Goal: Information Seeking & Learning: Check status

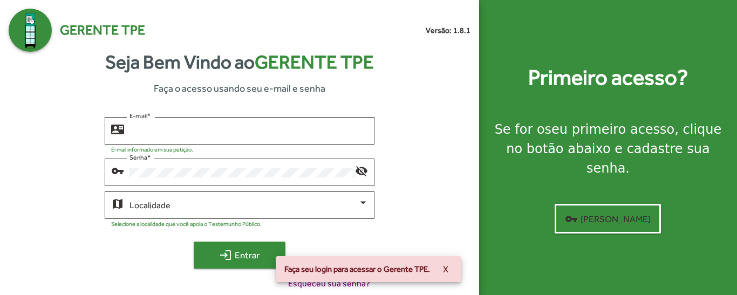
type input "**********"
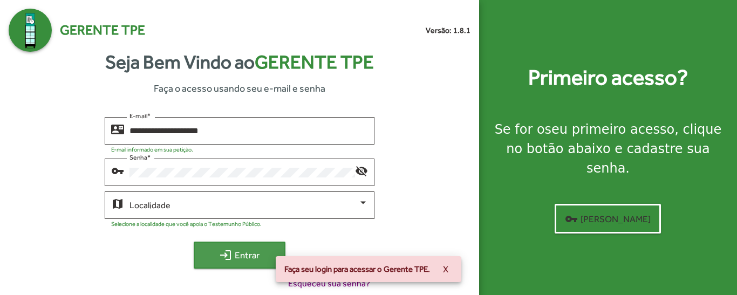
click at [239, 256] on span "login Entrar" at bounding box center [239, 254] width 72 height 19
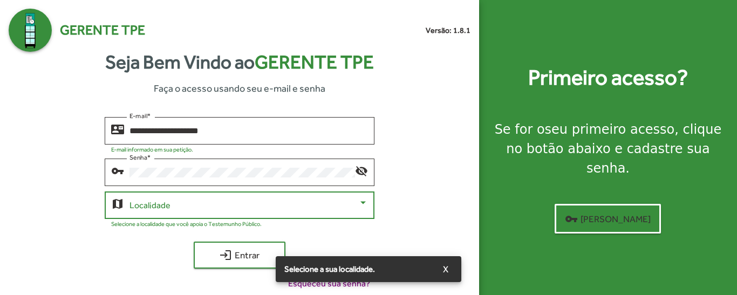
click at [291, 204] on span at bounding box center [243, 206] width 228 height 10
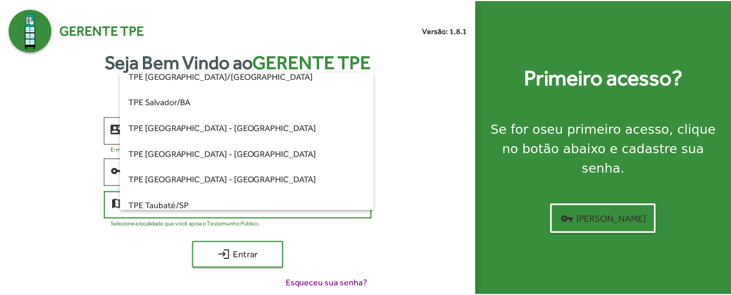
scroll to position [256, 0]
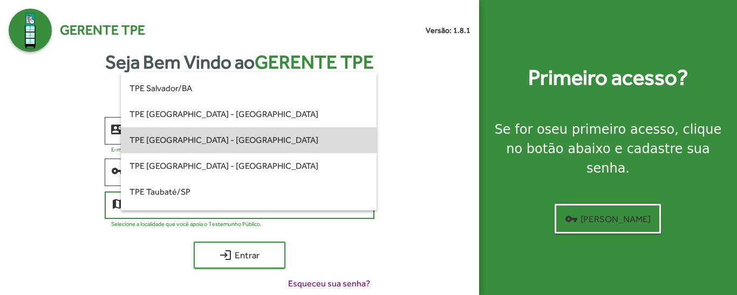
click at [260, 139] on span "TPE [GEOGRAPHIC_DATA] - [GEOGRAPHIC_DATA]" at bounding box center [248, 140] width 238 height 26
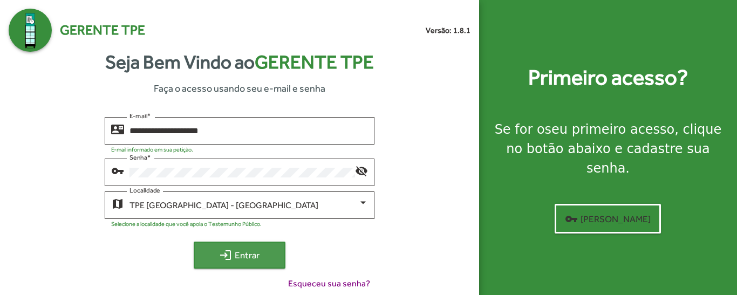
click at [237, 258] on span "login Entrar" at bounding box center [239, 254] width 72 height 19
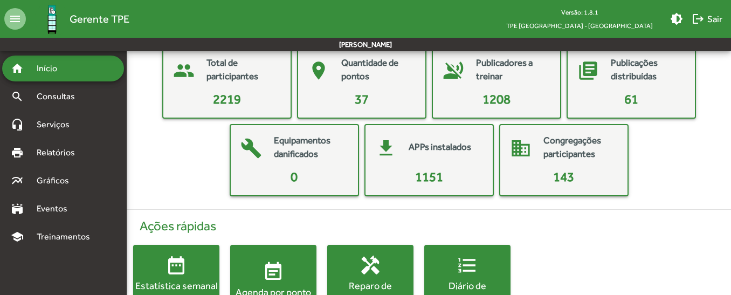
scroll to position [101, 0]
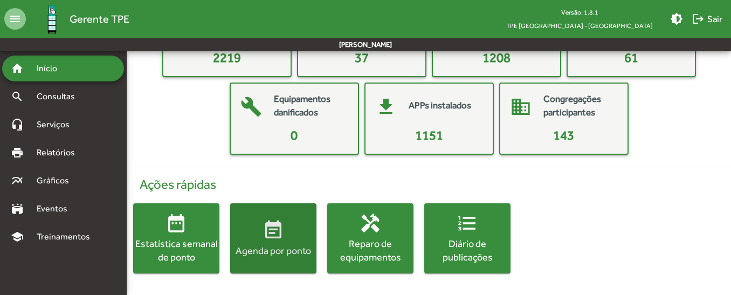
click at [274, 248] on div "Agenda por ponto" at bounding box center [273, 250] width 86 height 13
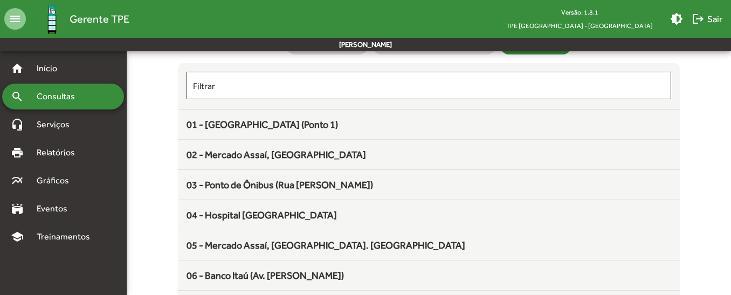
scroll to position [87, 0]
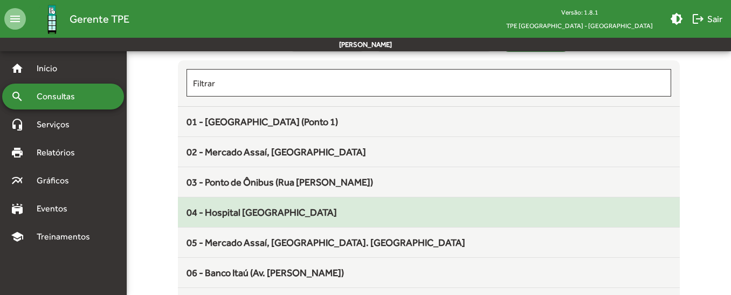
click at [369, 221] on mat-list-item "04 - Hospital [GEOGRAPHIC_DATA]" at bounding box center [429, 212] width 502 height 30
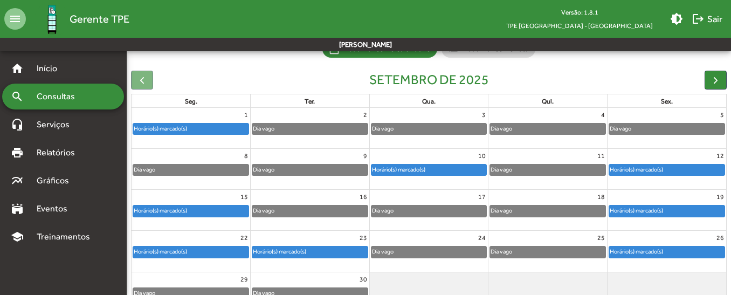
scroll to position [90, 0]
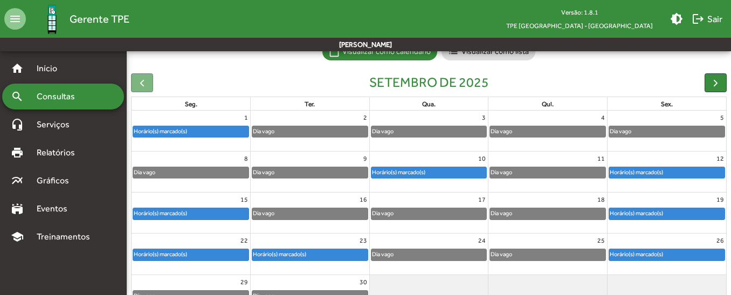
click at [327, 254] on div "Horário(s) marcado(s)" at bounding box center [309, 254] width 115 height 11
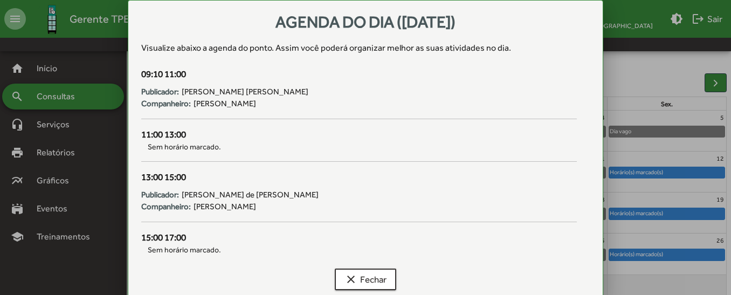
click at [653, 95] on div at bounding box center [365, 147] width 731 height 295
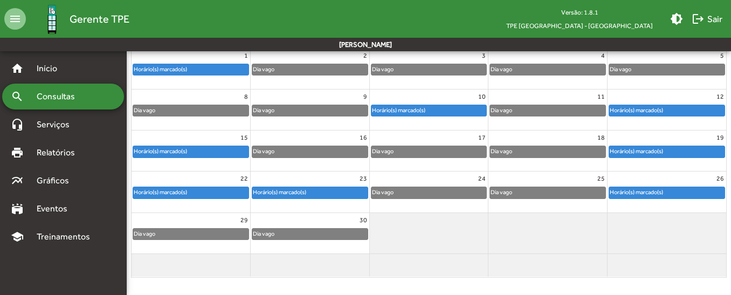
scroll to position [11, 0]
click at [409, 112] on div "Horário(s) marcado(s)" at bounding box center [399, 110] width 54 height 10
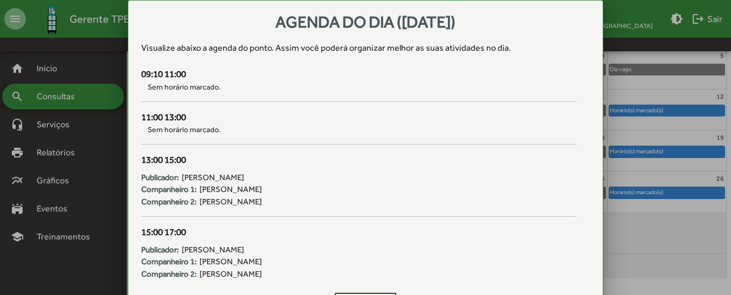
scroll to position [0, 0]
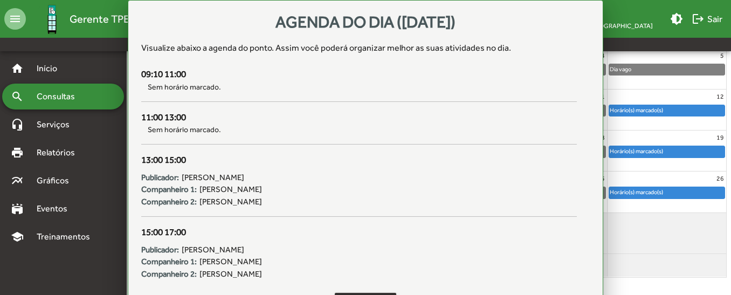
scroll to position [152, 0]
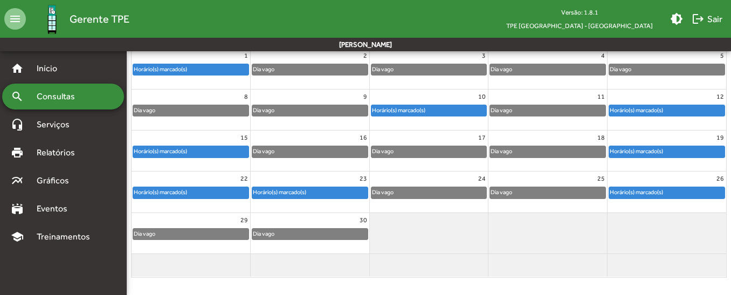
click at [633, 112] on div "Horário(s) marcado(s)" at bounding box center [637, 110] width 54 height 10
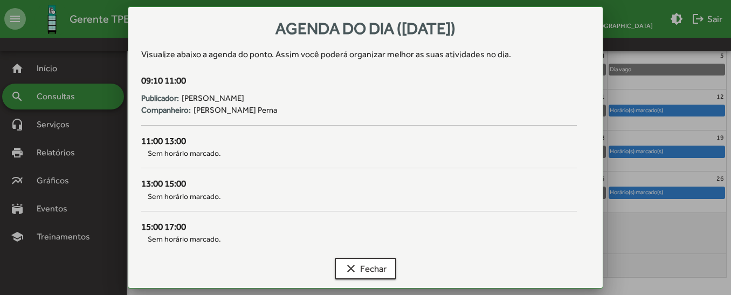
scroll to position [0, 0]
click at [382, 269] on span "clear Fechar" at bounding box center [366, 268] width 42 height 19
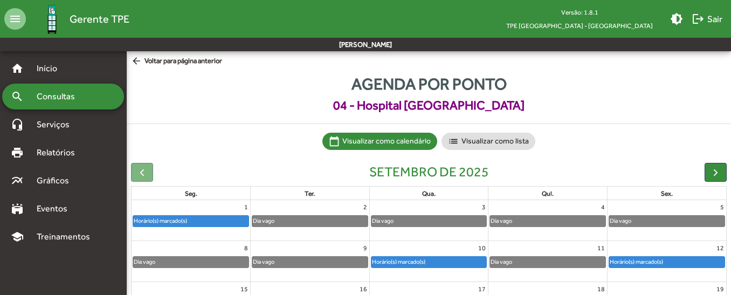
scroll to position [152, 0]
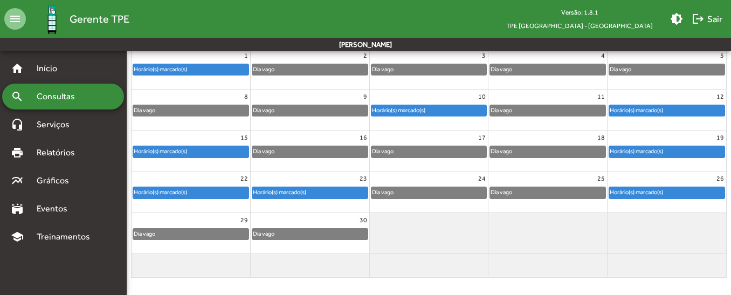
click at [193, 150] on div "Horário(s) marcado(s)" at bounding box center [190, 151] width 115 height 11
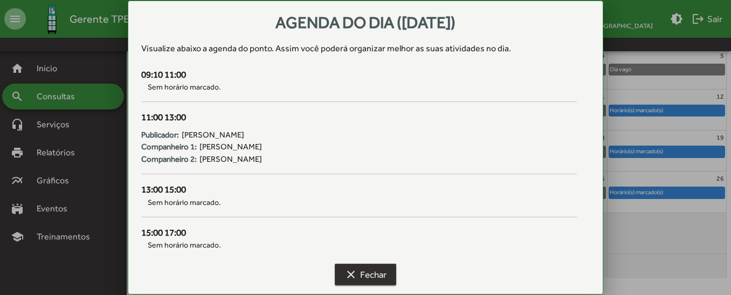
click at [386, 274] on span "clear Fechar" at bounding box center [366, 274] width 42 height 19
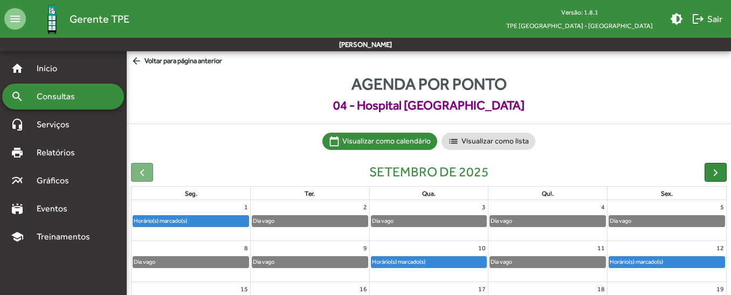
scroll to position [152, 0]
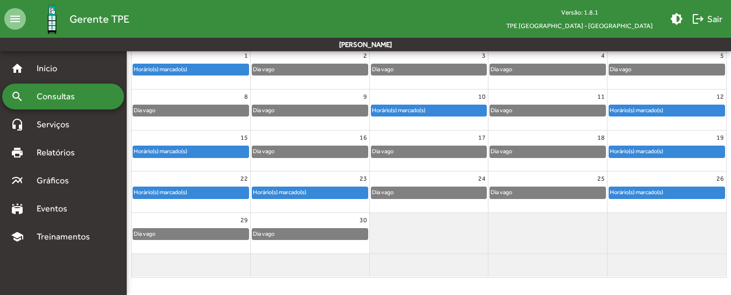
click at [676, 148] on div "Horário(s) marcado(s)" at bounding box center [667, 151] width 115 height 11
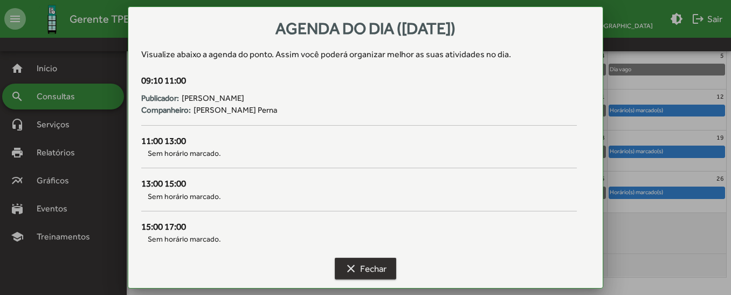
click at [387, 264] on span "clear Fechar" at bounding box center [366, 268] width 42 height 19
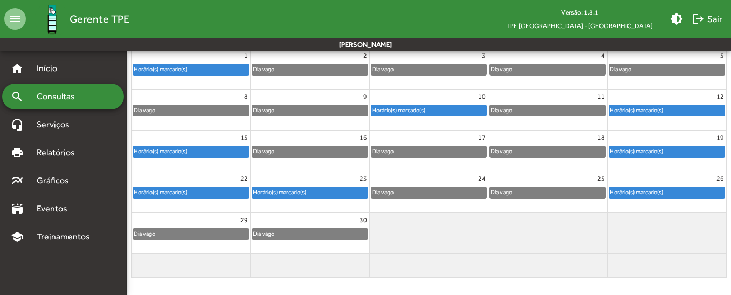
click at [199, 185] on div "22" at bounding box center [191, 179] width 119 height 14
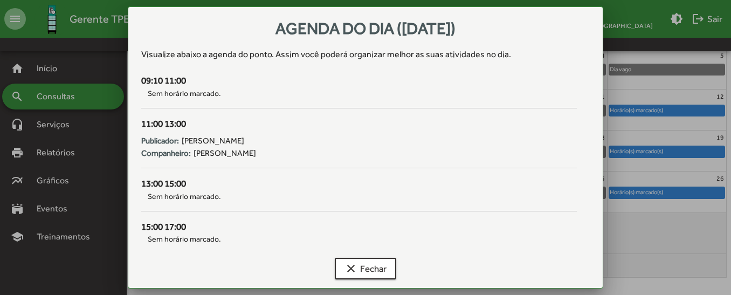
scroll to position [0, 0]
click at [384, 263] on span "clear Fechar" at bounding box center [366, 268] width 42 height 19
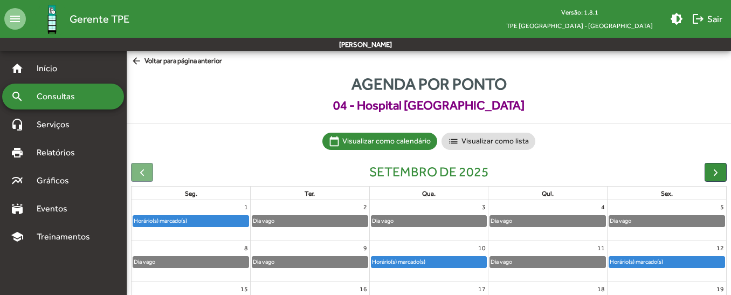
scroll to position [152, 0]
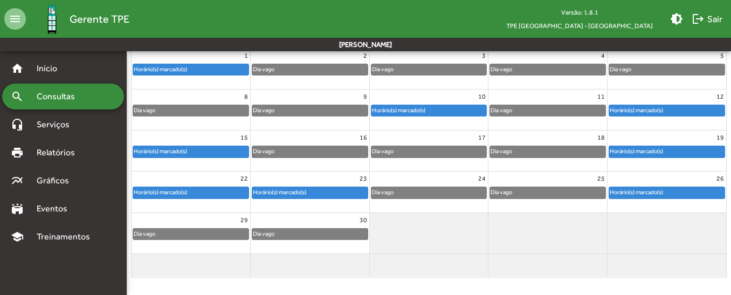
click at [305, 193] on div "Horário(s) marcado(s)" at bounding box center [279, 192] width 54 height 10
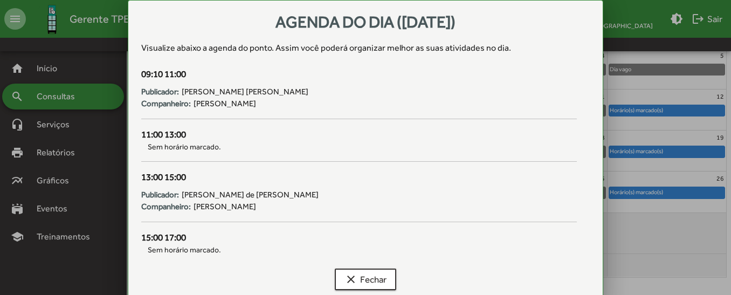
scroll to position [0, 0]
click at [370, 278] on span "clear Fechar" at bounding box center [366, 279] width 42 height 19
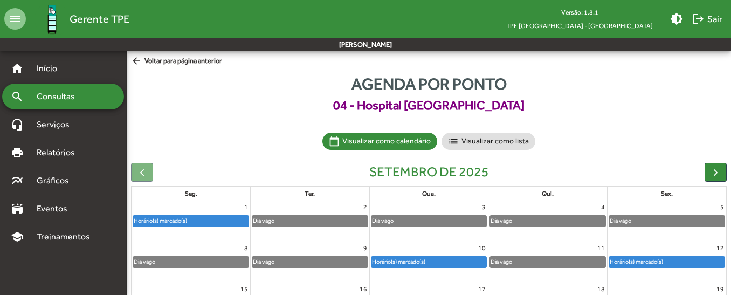
scroll to position [152, 0]
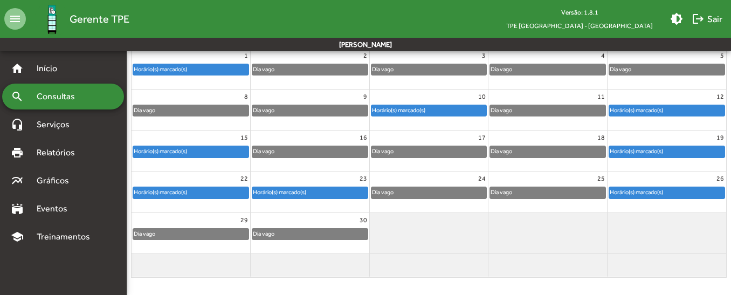
click at [682, 197] on div "Horário(s) marcado(s)" at bounding box center [667, 192] width 115 height 11
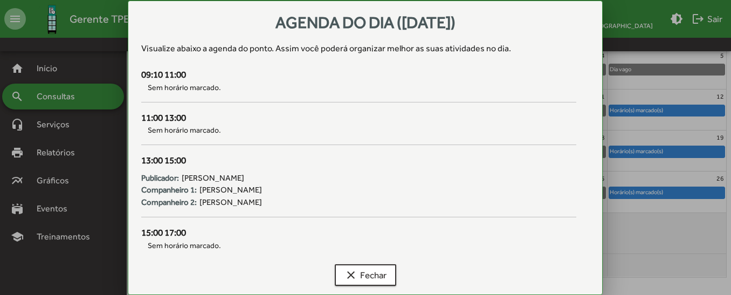
scroll to position [0, 0]
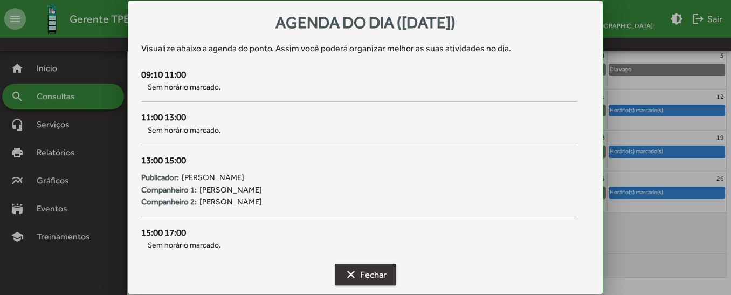
click at [384, 272] on span "clear Fechar" at bounding box center [366, 274] width 42 height 19
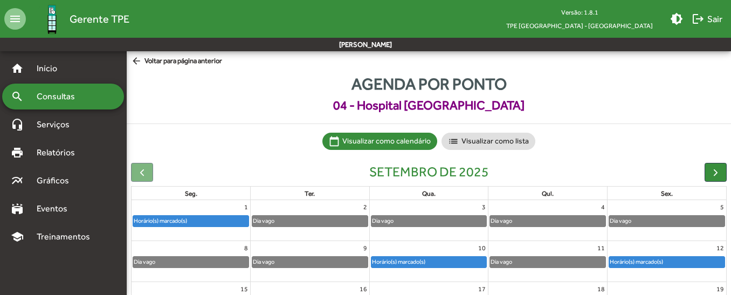
scroll to position [152, 0]
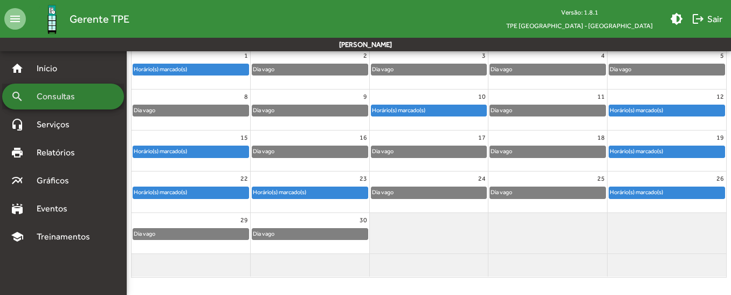
click at [80, 100] on span "Consultas" at bounding box center [59, 96] width 59 height 13
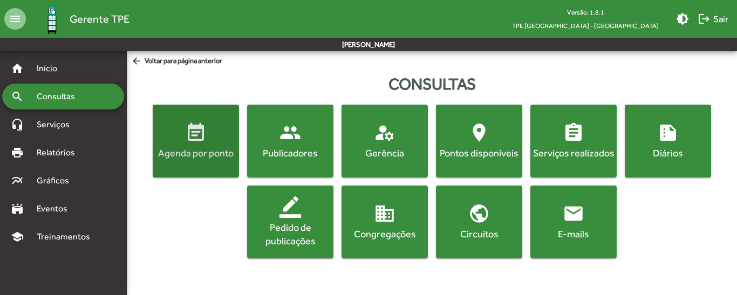
click at [211, 153] on div "Agenda por ponto" at bounding box center [196, 152] width 82 height 13
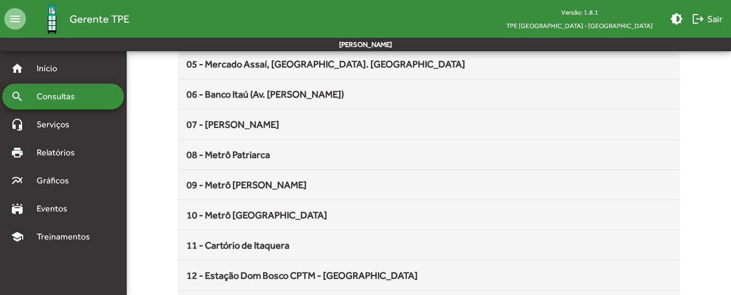
scroll to position [317, 0]
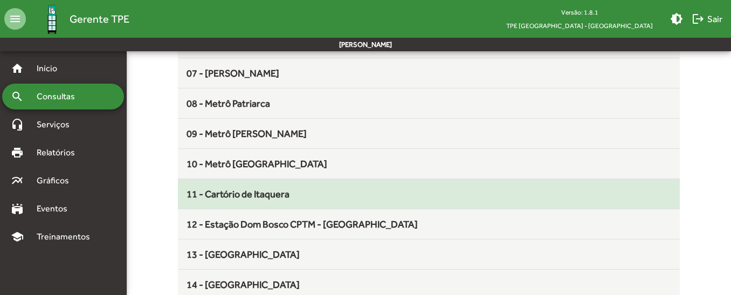
click at [338, 195] on div "11 - Cartório de Itaquera" at bounding box center [429, 194] width 484 height 15
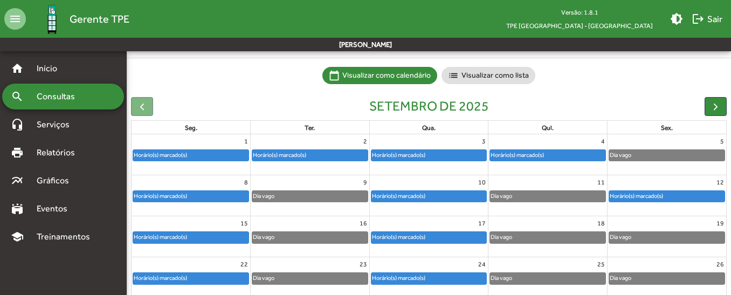
scroll to position [68, 0]
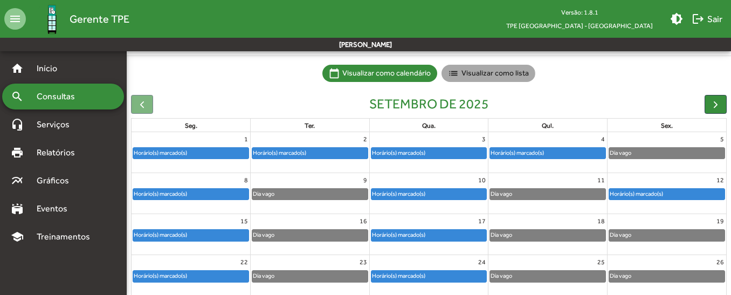
click at [473, 76] on mat-chip "list Visualizar como lista" at bounding box center [489, 73] width 94 height 17
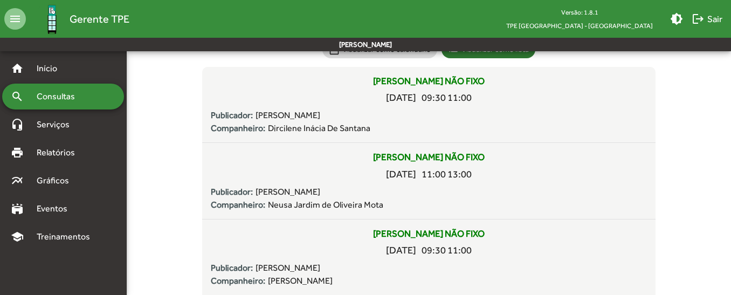
scroll to position [15, 0]
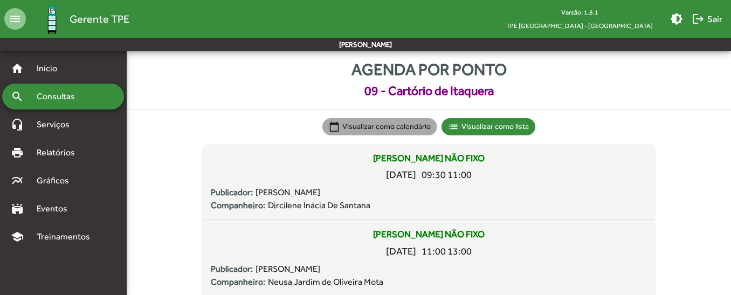
click at [378, 129] on mat-chip "calendar_today Visualizar como calendário" at bounding box center [380, 126] width 115 height 17
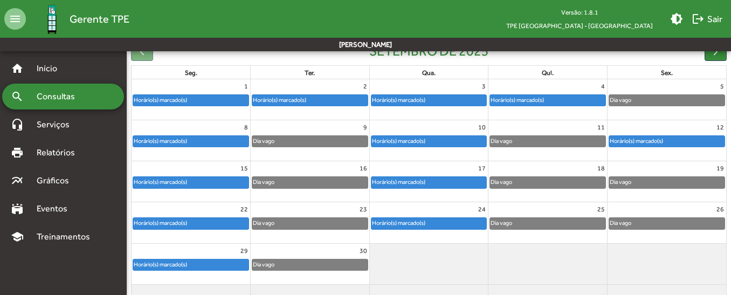
scroll to position [119, 0]
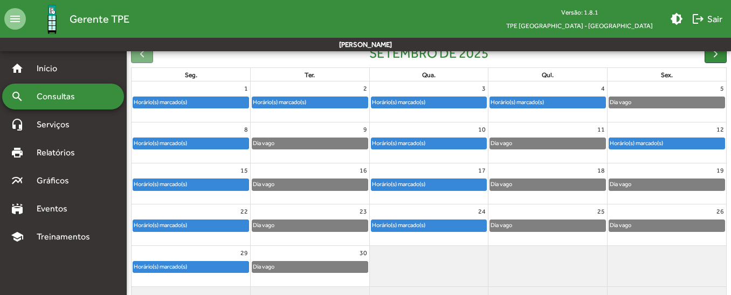
click at [659, 101] on div "Dia vago" at bounding box center [667, 102] width 115 height 11
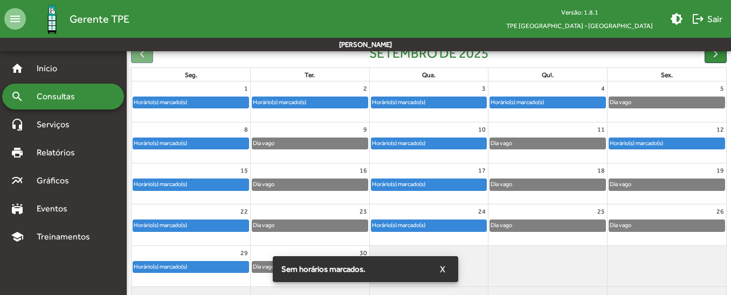
click at [659, 101] on div "Dia vago" at bounding box center [667, 102] width 115 height 11
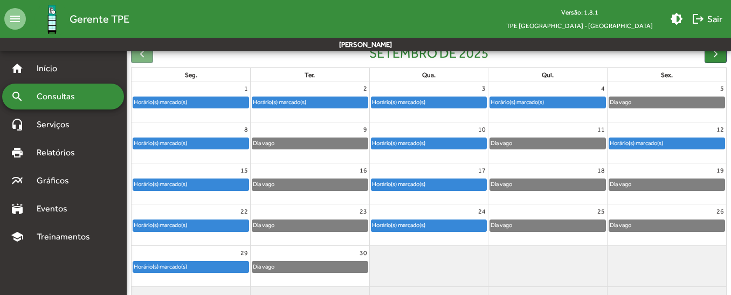
click at [560, 100] on div "Horário(s) marcado(s)" at bounding box center [547, 102] width 115 height 11
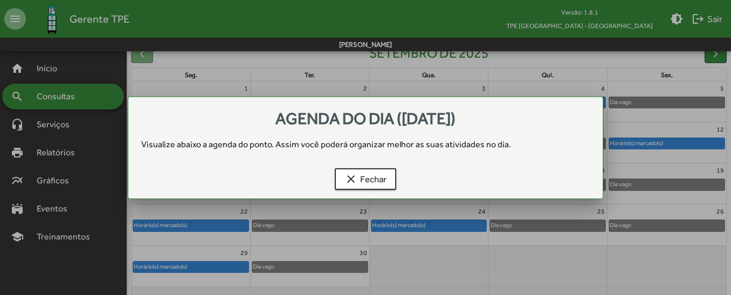
scroll to position [0, 0]
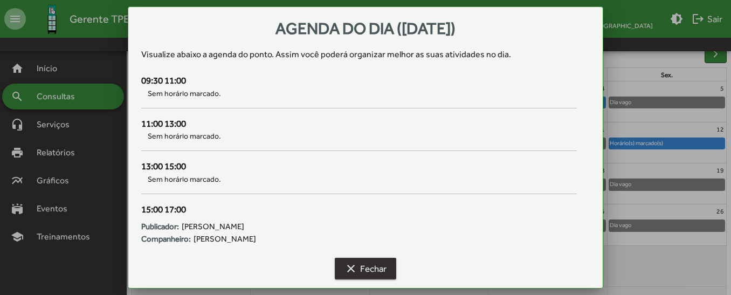
click at [380, 266] on span "clear Fechar" at bounding box center [366, 268] width 42 height 19
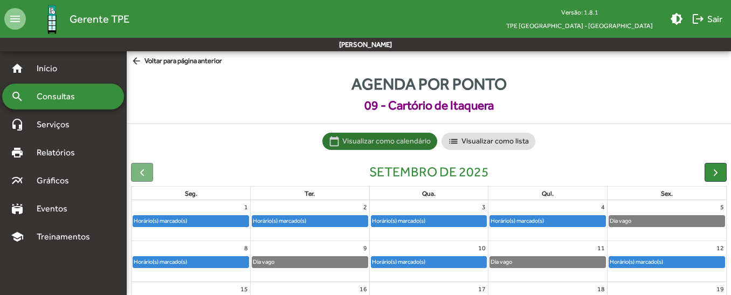
scroll to position [119, 0]
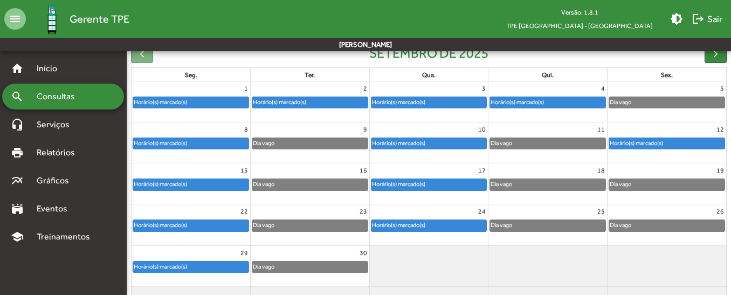
click at [529, 100] on div "Horário(s) marcado(s)" at bounding box center [517, 102] width 54 height 10
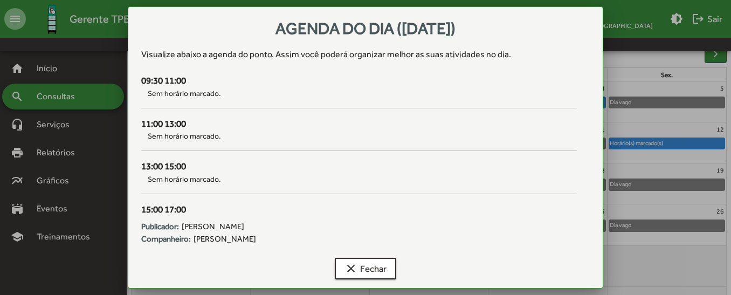
scroll to position [0, 0]
click at [356, 268] on mat-icon "clear" at bounding box center [351, 268] width 13 height 13
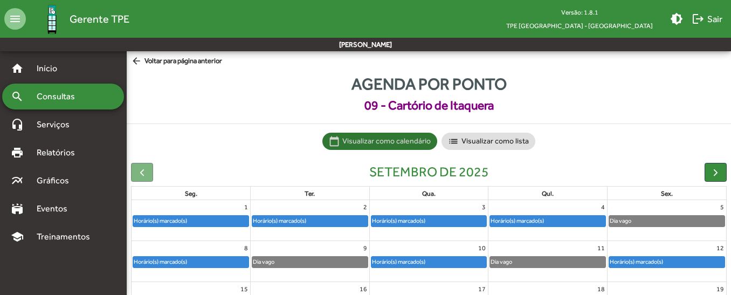
scroll to position [119, 0]
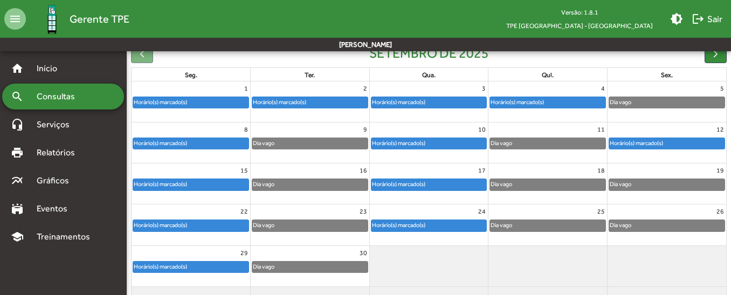
click at [521, 99] on div "Horário(s) marcado(s)" at bounding box center [517, 102] width 54 height 10
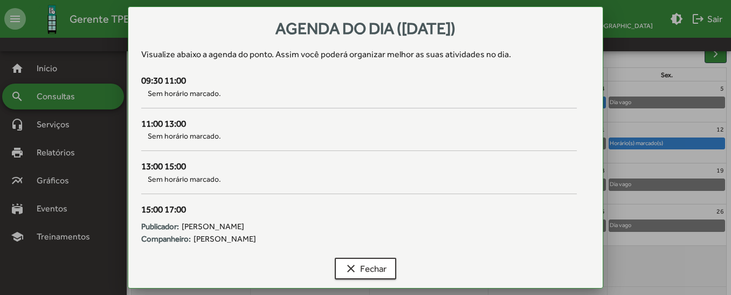
scroll to position [0, 0]
click at [371, 271] on span "clear Fechar" at bounding box center [366, 268] width 42 height 19
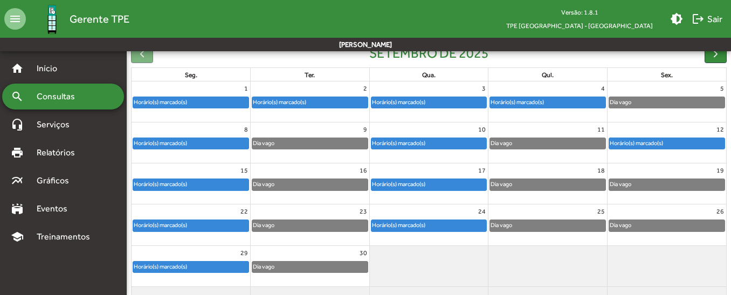
click at [221, 145] on div "Horário(s) marcado(s)" at bounding box center [190, 143] width 115 height 11
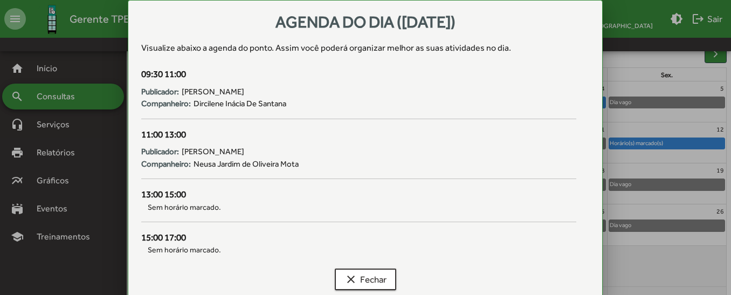
scroll to position [0, 0]
click at [383, 281] on span "clear Fechar" at bounding box center [366, 279] width 42 height 19
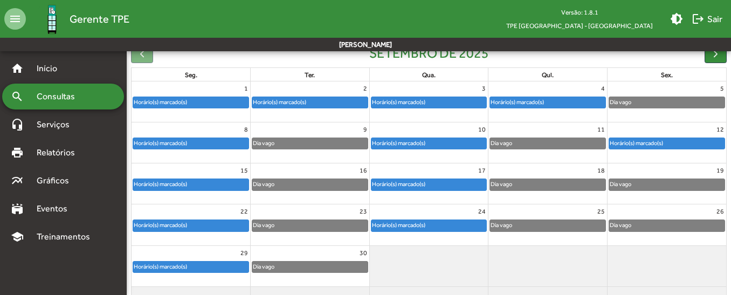
click at [438, 144] on div "Horário(s) marcado(s)" at bounding box center [429, 143] width 115 height 11
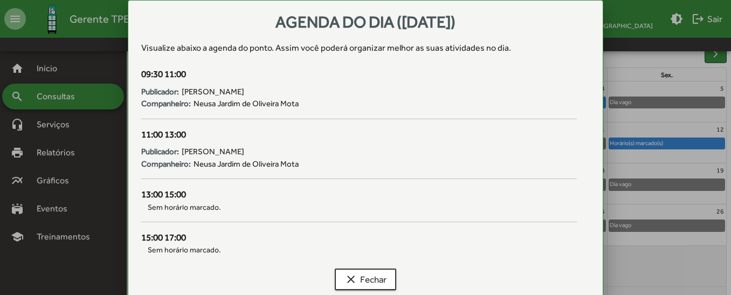
scroll to position [0, 0]
click at [377, 278] on span "clear Fechar" at bounding box center [366, 279] width 42 height 19
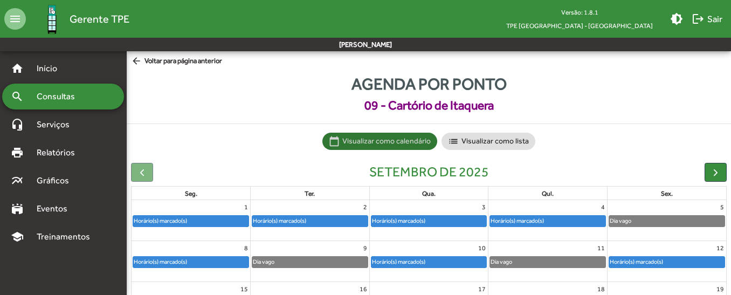
scroll to position [119, 0]
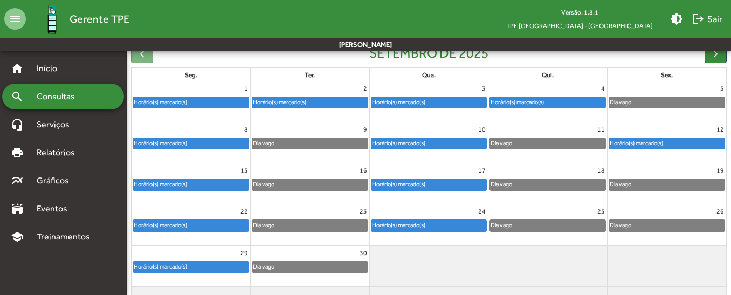
click at [647, 143] on div "Horário(s) marcado(s)" at bounding box center [637, 143] width 54 height 10
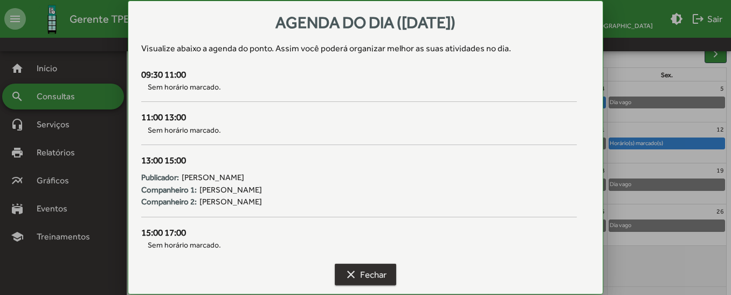
click at [380, 273] on span "clear Fechar" at bounding box center [366, 274] width 42 height 19
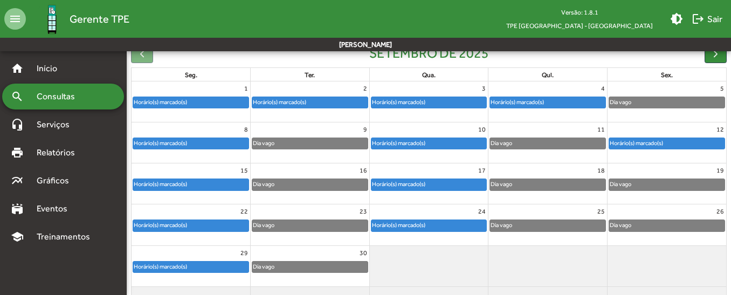
click at [173, 187] on div "Horário(s) marcado(s)" at bounding box center [160, 184] width 54 height 10
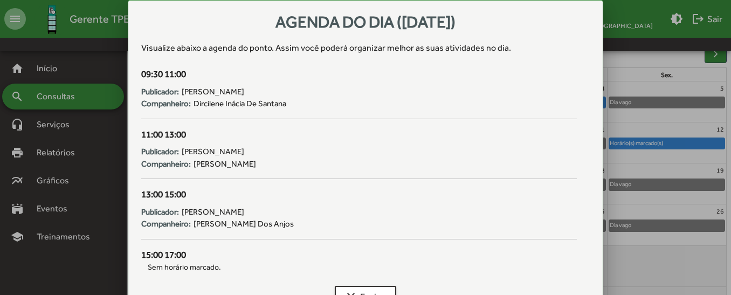
scroll to position [0, 0]
click at [370, 292] on span "clear Fechar" at bounding box center [366, 296] width 42 height 19
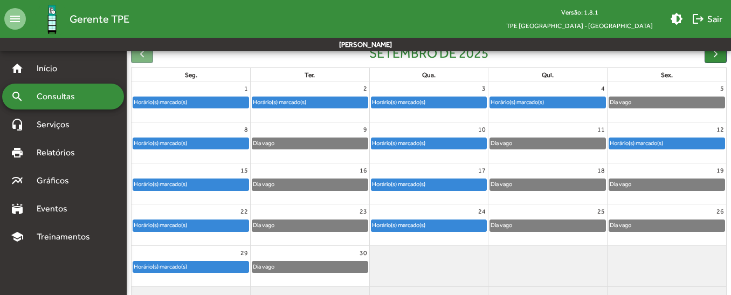
click at [442, 183] on div "Horário(s) marcado(s)" at bounding box center [429, 184] width 115 height 11
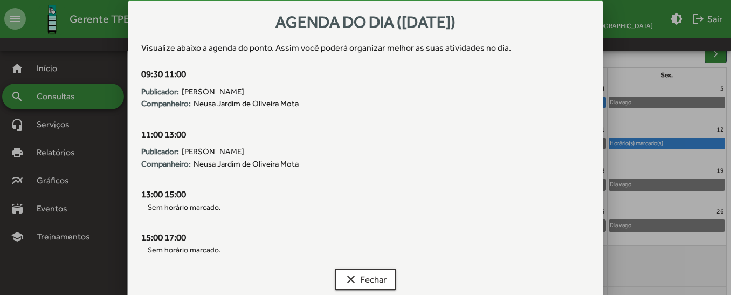
scroll to position [0, 0]
click at [381, 281] on span "clear Fechar" at bounding box center [366, 279] width 42 height 19
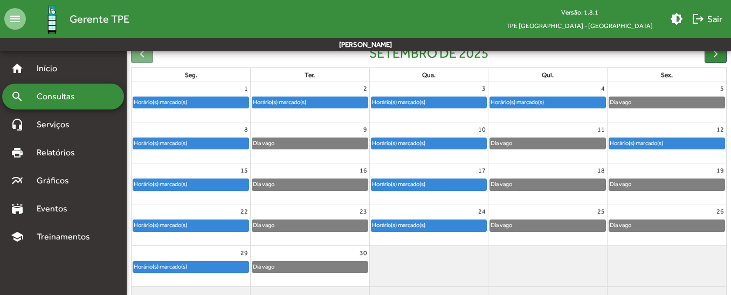
click at [381, 281] on div at bounding box center [429, 266] width 119 height 40
click at [174, 234] on div "Horário(s) marcado(s)" at bounding box center [191, 227] width 119 height 17
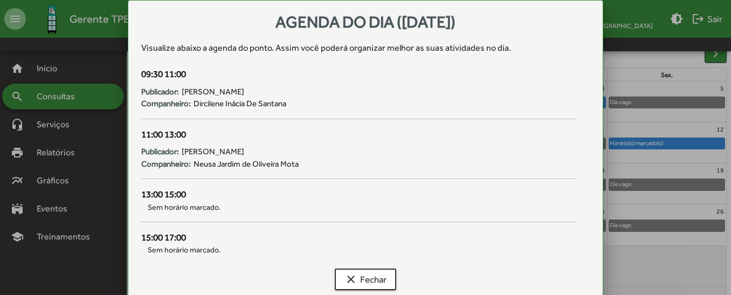
click at [174, 234] on div "15:00 17:00" at bounding box center [358, 238] width 435 height 14
click at [361, 283] on span "clear Fechar" at bounding box center [366, 279] width 42 height 19
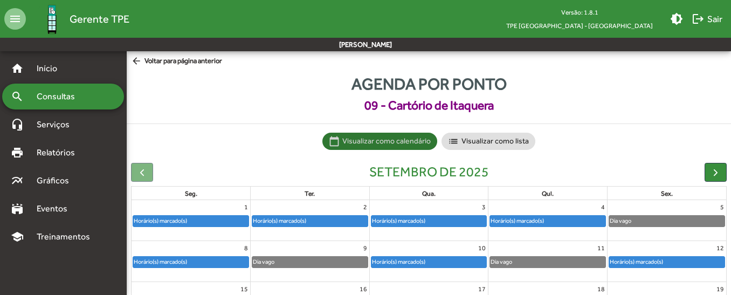
scroll to position [119, 0]
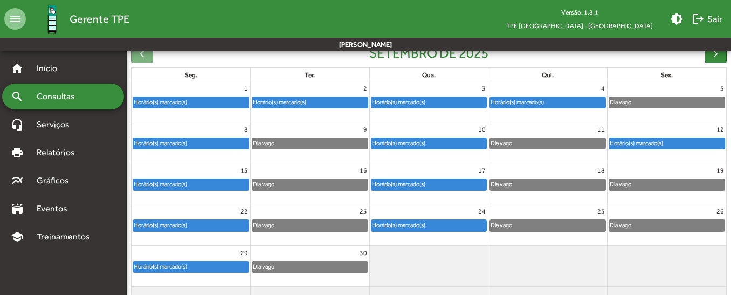
click at [463, 225] on div "Horário(s) marcado(s)" at bounding box center [429, 225] width 115 height 11
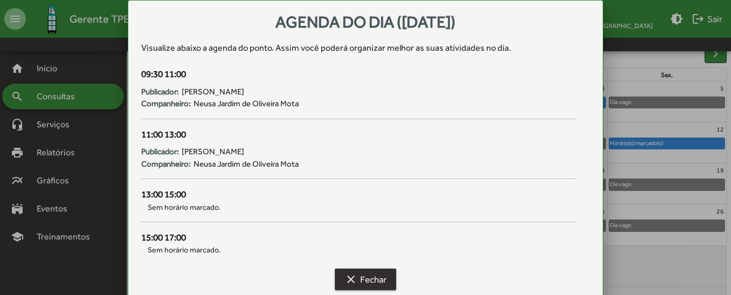
click at [371, 281] on span "clear Fechar" at bounding box center [366, 279] width 42 height 19
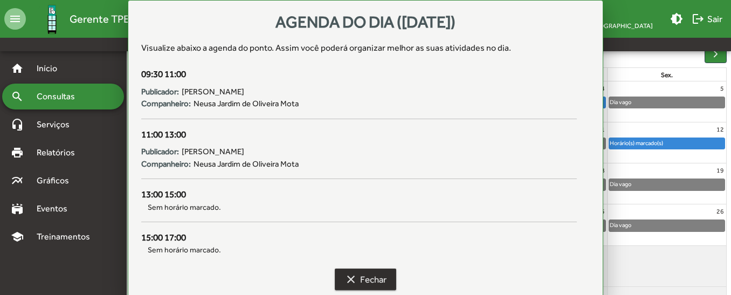
scroll to position [119, 0]
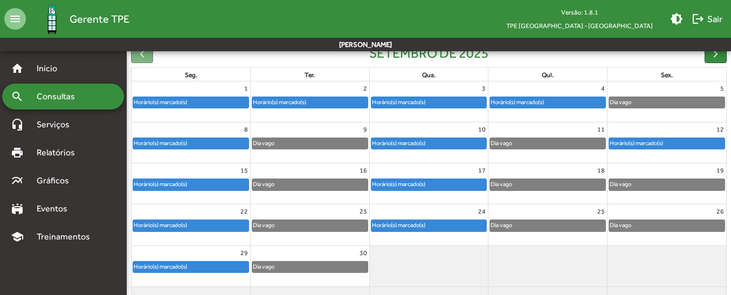
click at [190, 262] on div "Horário(s) marcado(s)" at bounding box center [190, 267] width 115 height 11
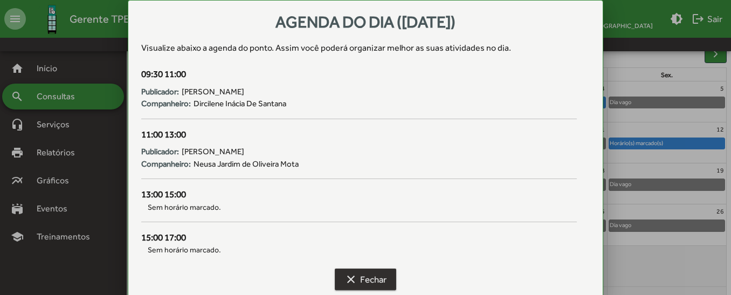
click at [372, 278] on span "clear Fechar" at bounding box center [366, 279] width 42 height 19
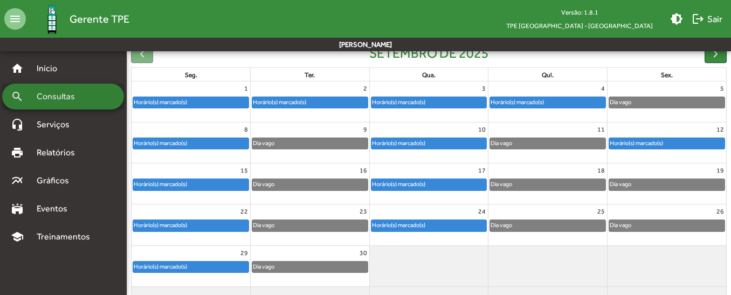
click at [85, 98] on span "Consultas" at bounding box center [59, 96] width 59 height 13
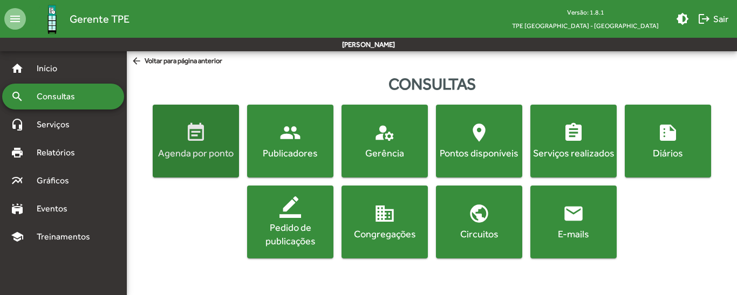
click at [202, 148] on div "Agenda por ponto" at bounding box center [196, 152] width 82 height 13
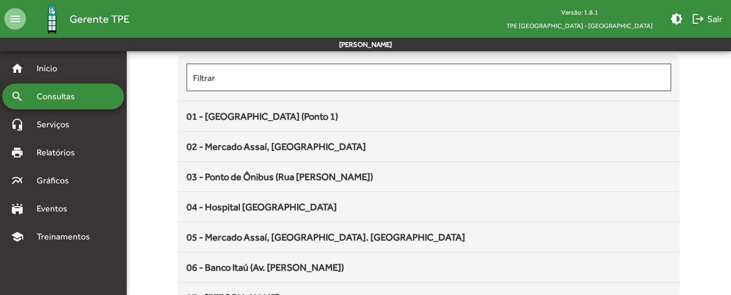
scroll to position [102, 0]
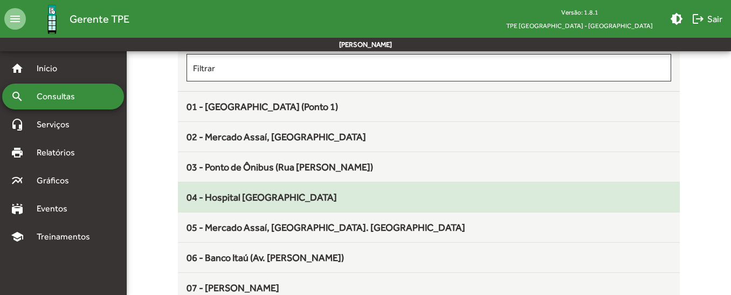
click at [460, 201] on div "04 - Hospital [GEOGRAPHIC_DATA]" at bounding box center [429, 197] width 484 height 15
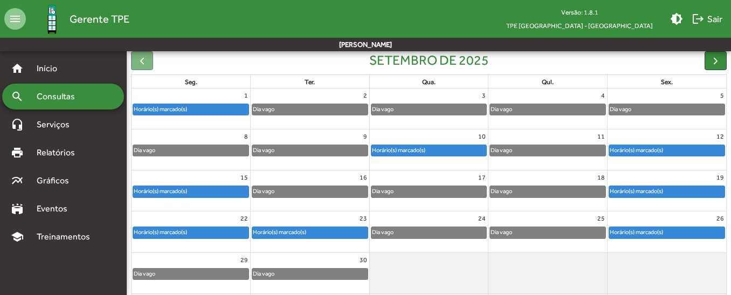
scroll to position [117, 0]
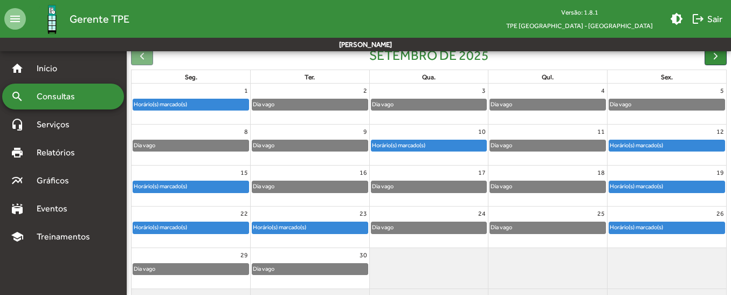
click at [672, 143] on div "Horário(s) marcado(s)" at bounding box center [667, 145] width 115 height 11
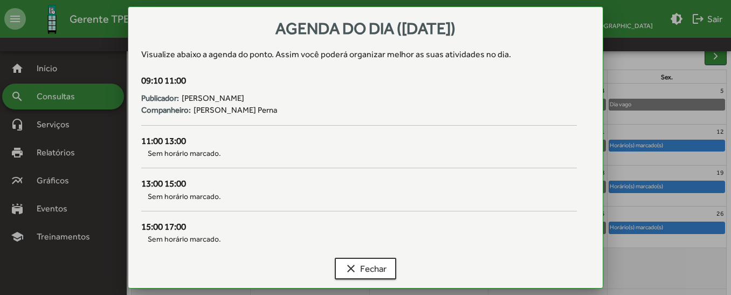
scroll to position [0, 0]
click at [372, 269] on span "clear Fechar" at bounding box center [366, 268] width 42 height 19
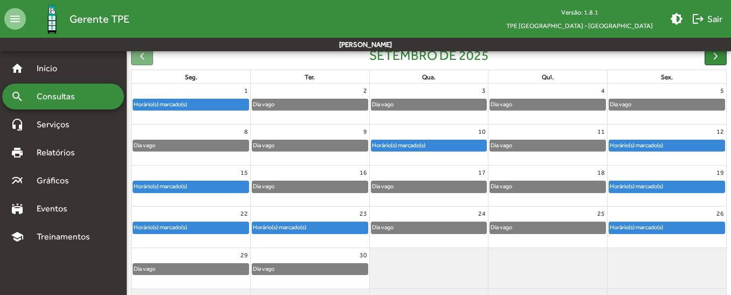
click at [641, 189] on div "Horário(s) marcado(s)" at bounding box center [637, 186] width 54 height 10
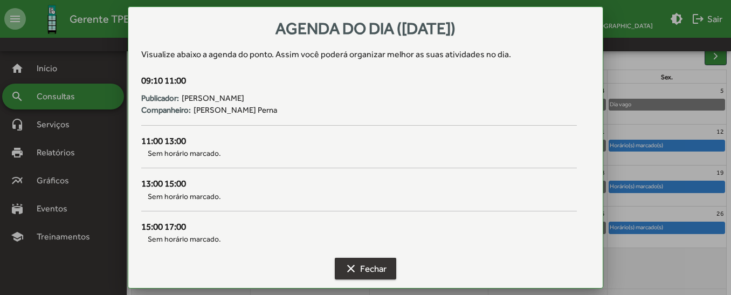
drag, startPoint x: 371, startPoint y: 270, endPoint x: 385, endPoint y: 263, distance: 16.2
click at [385, 263] on span "clear Fechar" at bounding box center [366, 268] width 42 height 19
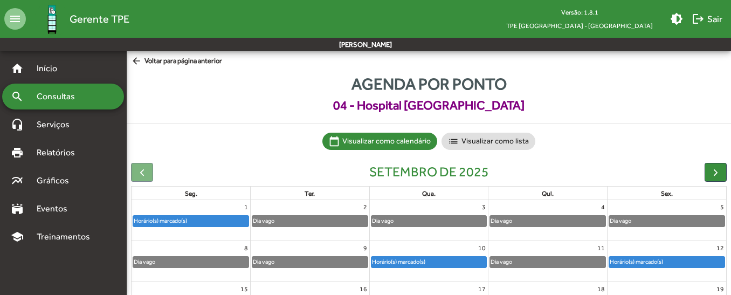
scroll to position [117, 0]
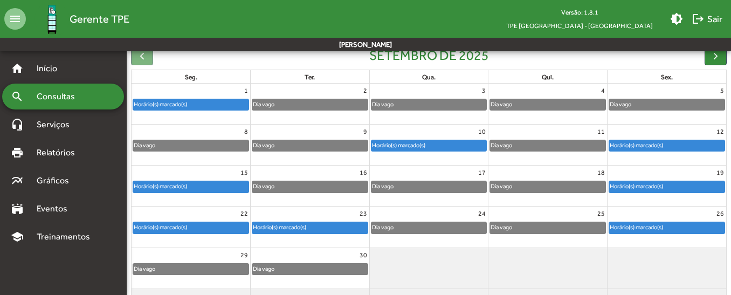
drag, startPoint x: 385, startPoint y: 263, endPoint x: 642, endPoint y: 230, distance: 258.9
click at [642, 230] on tbody "1 Horário(s) marcado(s) 2 Dia vago 3 Dia vago 4 Dia vago 5 Dia vago 8 Dia vago …" at bounding box center [429, 198] width 595 height 228
click at [642, 230] on div "Horário(s) marcado(s)" at bounding box center [637, 227] width 54 height 10
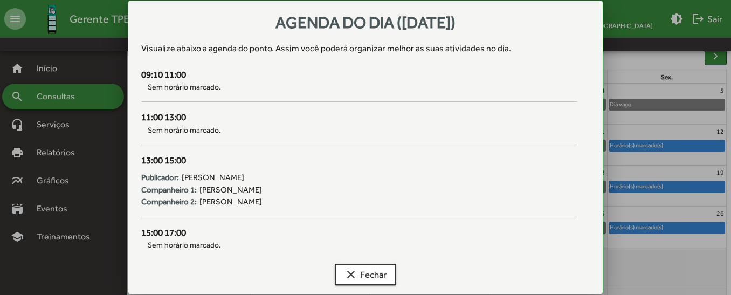
click at [690, 194] on div at bounding box center [365, 147] width 731 height 295
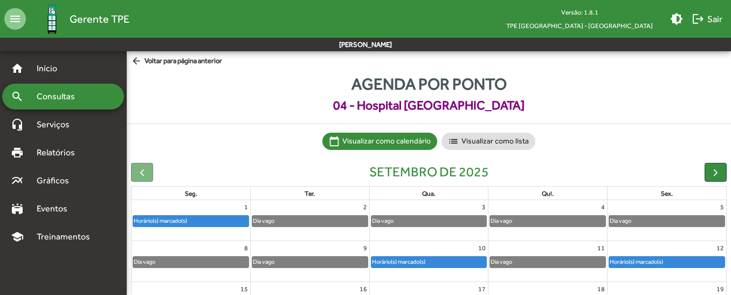
scroll to position [117, 0]
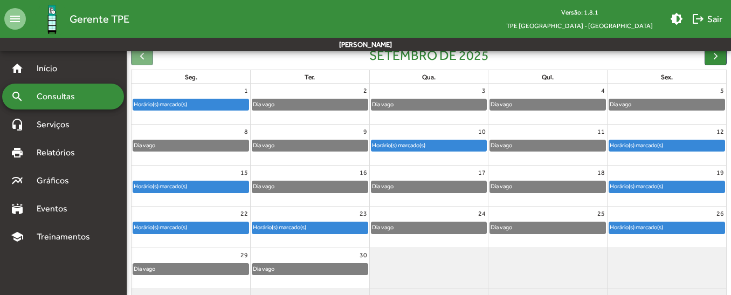
click at [694, 142] on div "Horário(s) marcado(s)" at bounding box center [667, 145] width 115 height 11
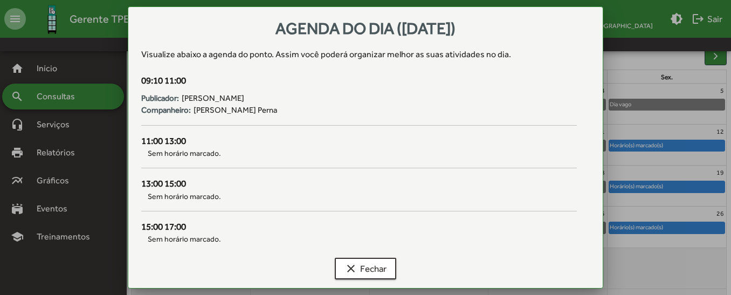
scroll to position [0, 0]
click at [676, 192] on div at bounding box center [365, 147] width 731 height 295
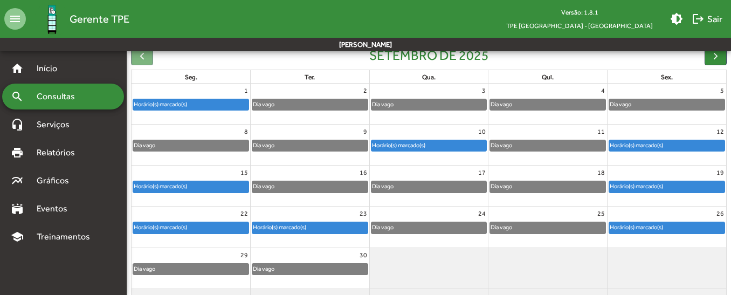
click at [676, 192] on div "Horário(s) marcado(s)" at bounding box center [667, 186] width 115 height 11
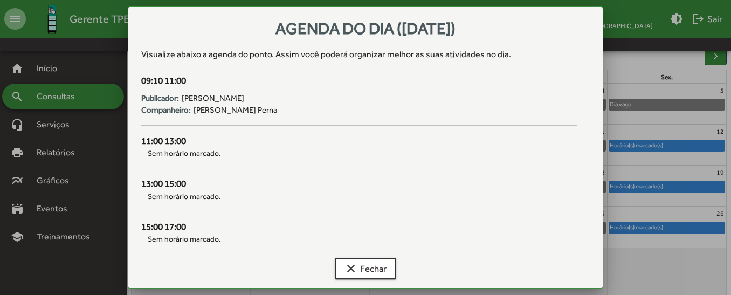
click at [40, 94] on div at bounding box center [365, 147] width 731 height 295
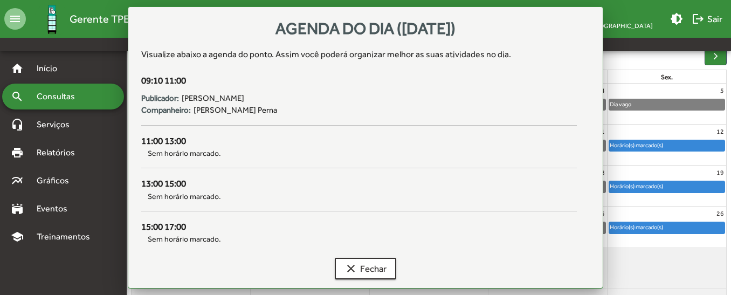
scroll to position [117, 0]
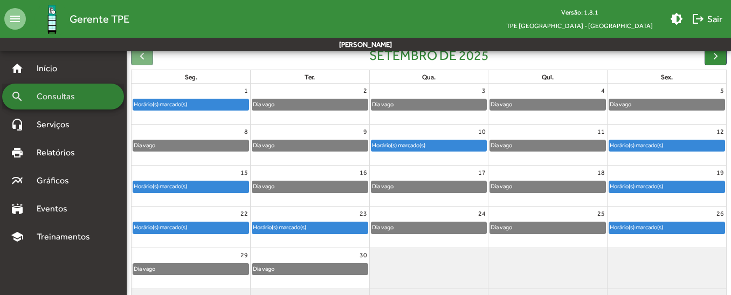
click at [65, 95] on span "Consultas" at bounding box center [59, 96] width 59 height 13
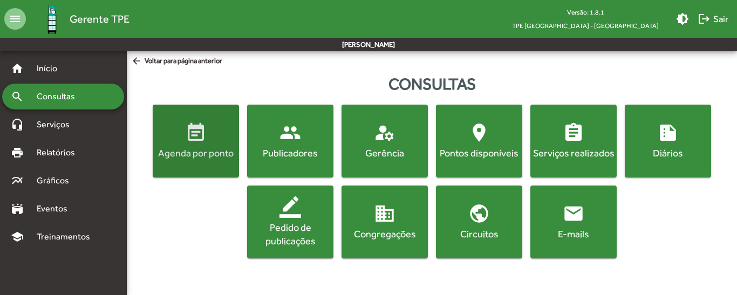
click at [202, 141] on mat-icon "event_note" at bounding box center [196, 133] width 22 height 22
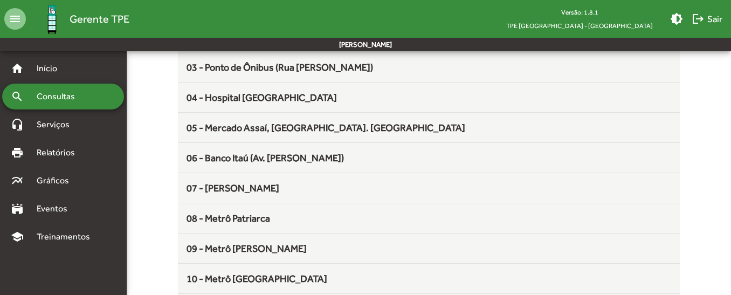
scroll to position [204, 0]
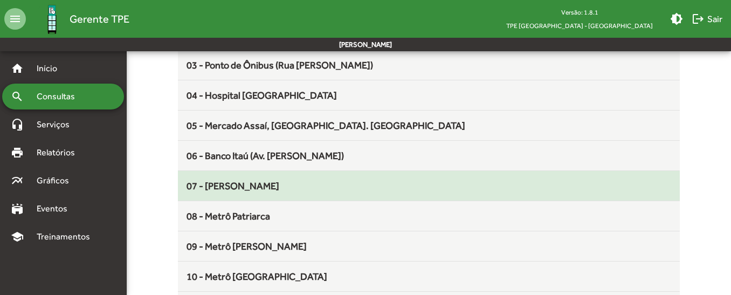
click at [377, 190] on div "07 - [PERSON_NAME]" at bounding box center [429, 186] width 484 height 15
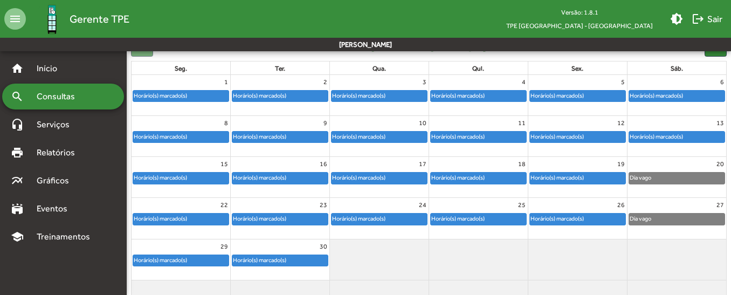
scroll to position [127, 0]
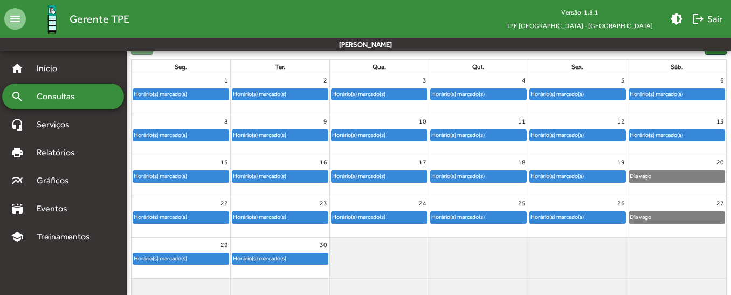
click at [268, 256] on div "Horário(s) marcado(s)" at bounding box center [260, 259] width 54 height 10
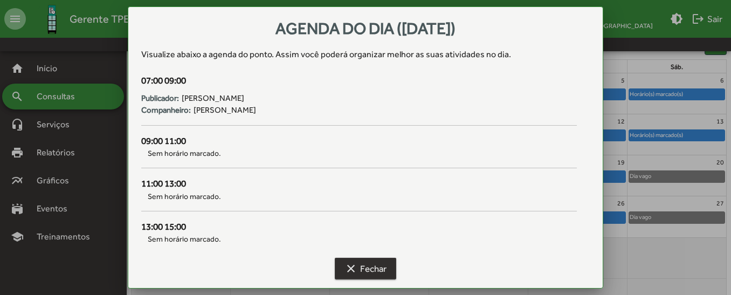
click at [387, 270] on button "clear Fechar" at bounding box center [365, 269] width 61 height 22
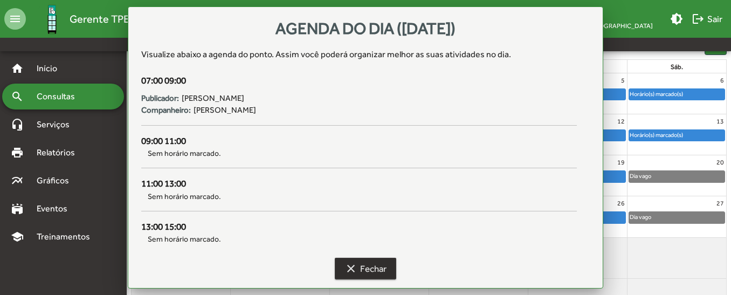
scroll to position [127, 0]
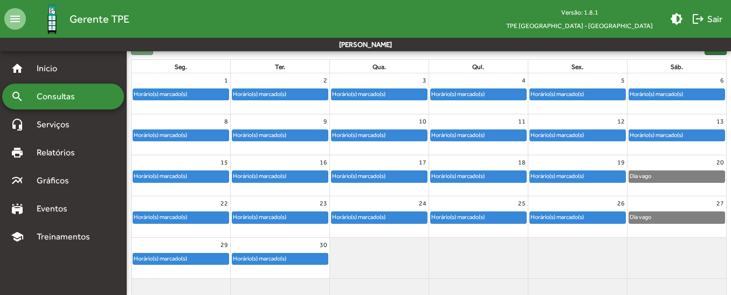
click at [48, 92] on span "Consultas" at bounding box center [59, 96] width 59 height 13
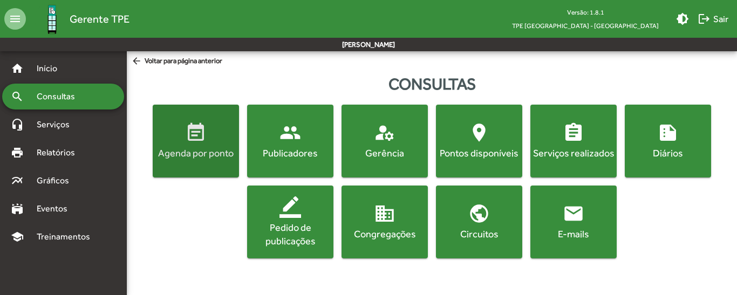
click at [214, 141] on span "event_note Agenda por ponto" at bounding box center [196, 141] width 82 height 38
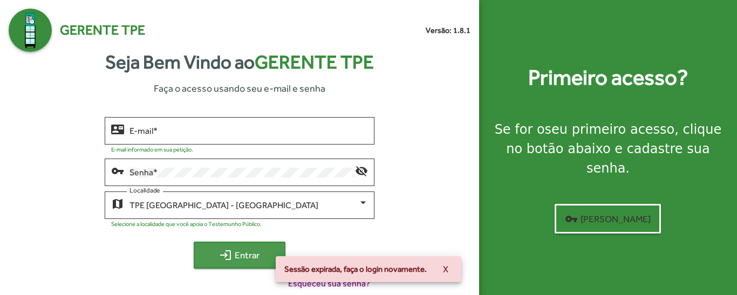
click at [252, 257] on span "login Entrar" at bounding box center [239, 254] width 72 height 19
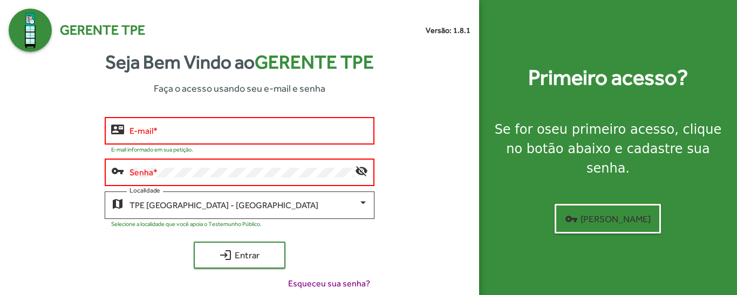
click at [314, 122] on div "E-mail *" at bounding box center [248, 130] width 238 height 30
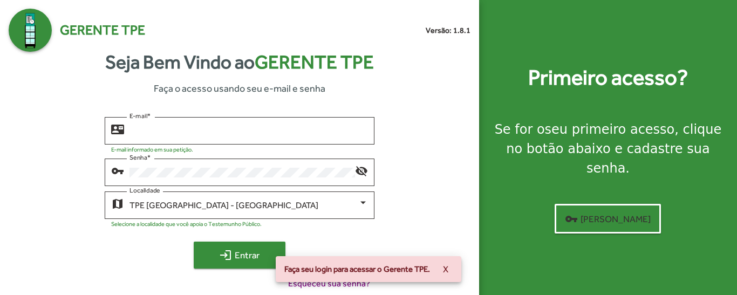
type input "**********"
click at [253, 252] on span "login Entrar" at bounding box center [239, 254] width 72 height 19
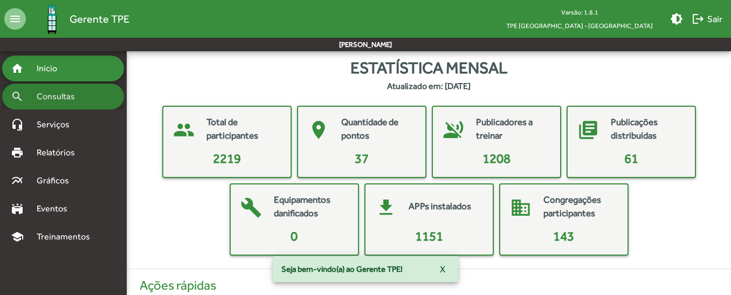
click at [69, 105] on div "search Consultas" at bounding box center [63, 97] width 122 height 26
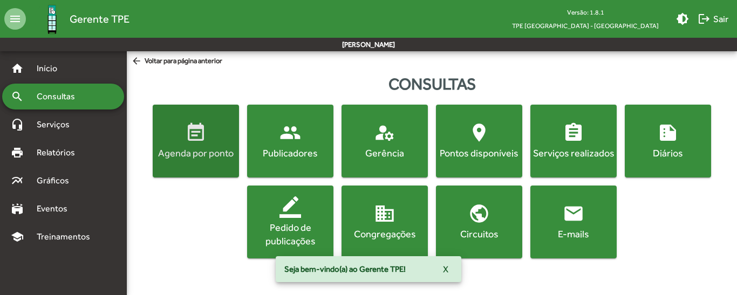
click at [186, 156] on div "Agenda por ponto" at bounding box center [196, 152] width 82 height 13
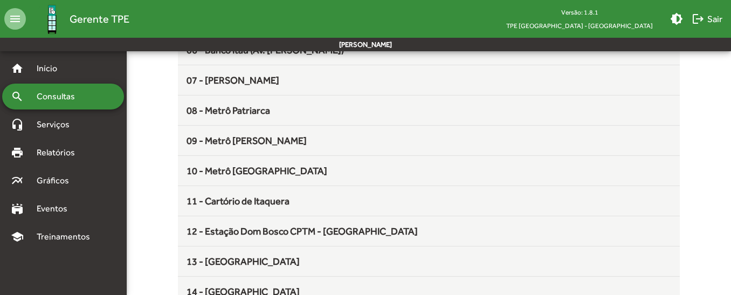
scroll to position [334, 0]
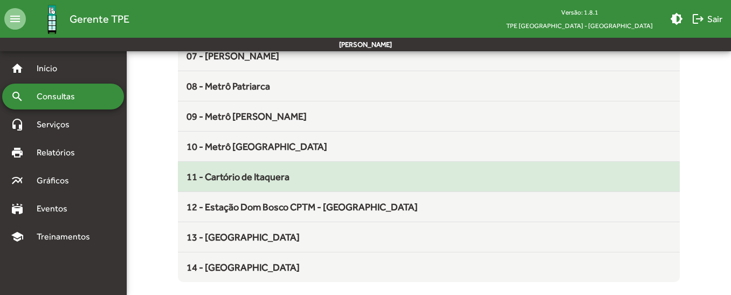
click at [413, 173] on div "11 - Cartório de Itaquera" at bounding box center [429, 176] width 484 height 15
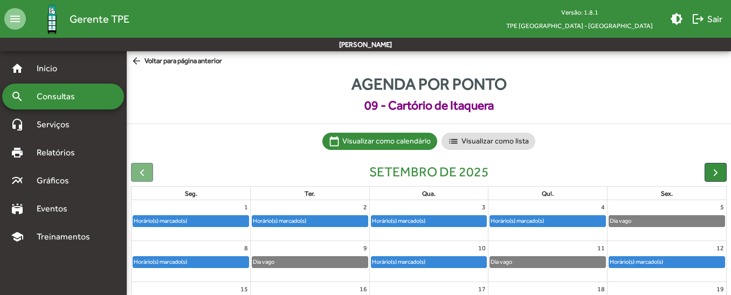
click at [526, 225] on div "Horário(s) marcado(s)" at bounding box center [517, 221] width 54 height 10
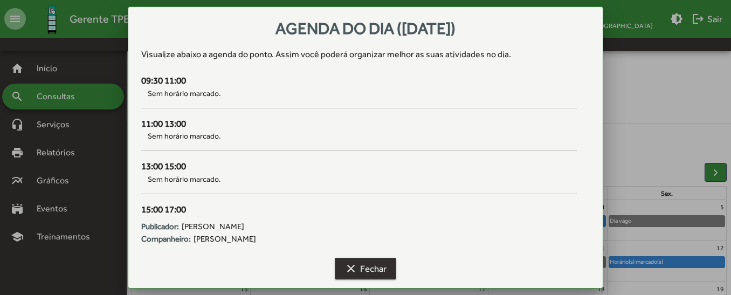
click at [367, 276] on span "clear Fechar" at bounding box center [366, 268] width 42 height 19
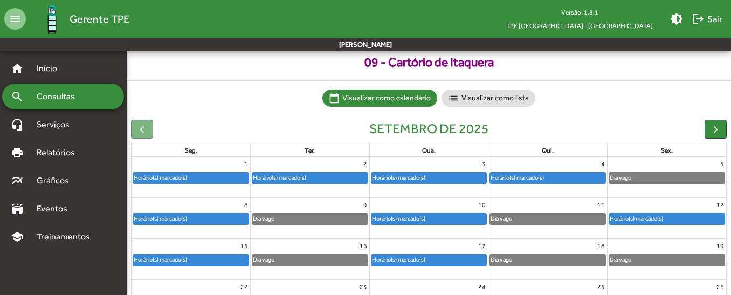
scroll to position [45, 0]
